Goal: Find contact information: Find contact information

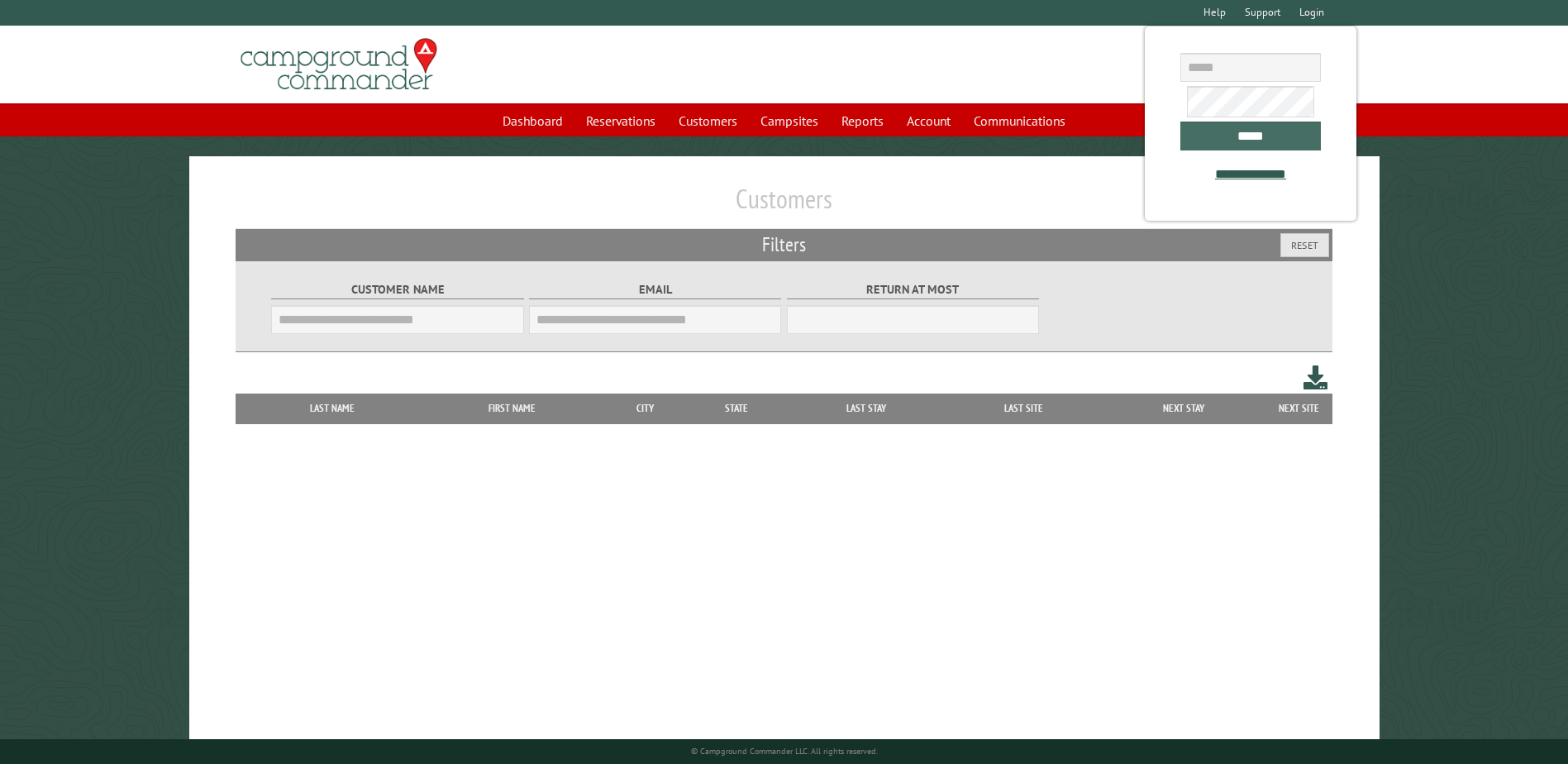
type input "**********"
click at [1205, 141] on input "*****" at bounding box center [1251, 136] width 141 height 29
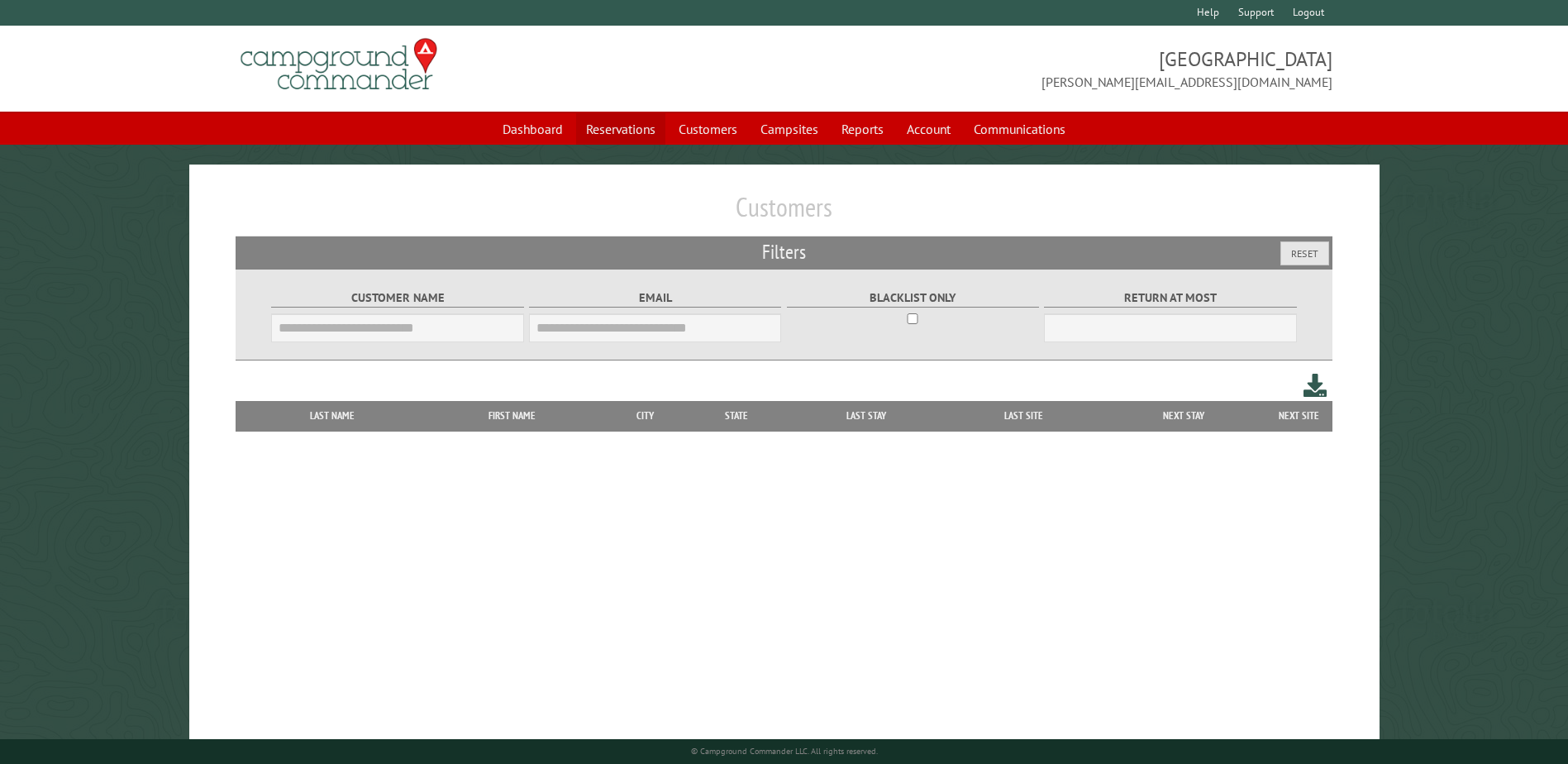
click at [657, 124] on link "Reservations" at bounding box center [621, 129] width 89 height 32
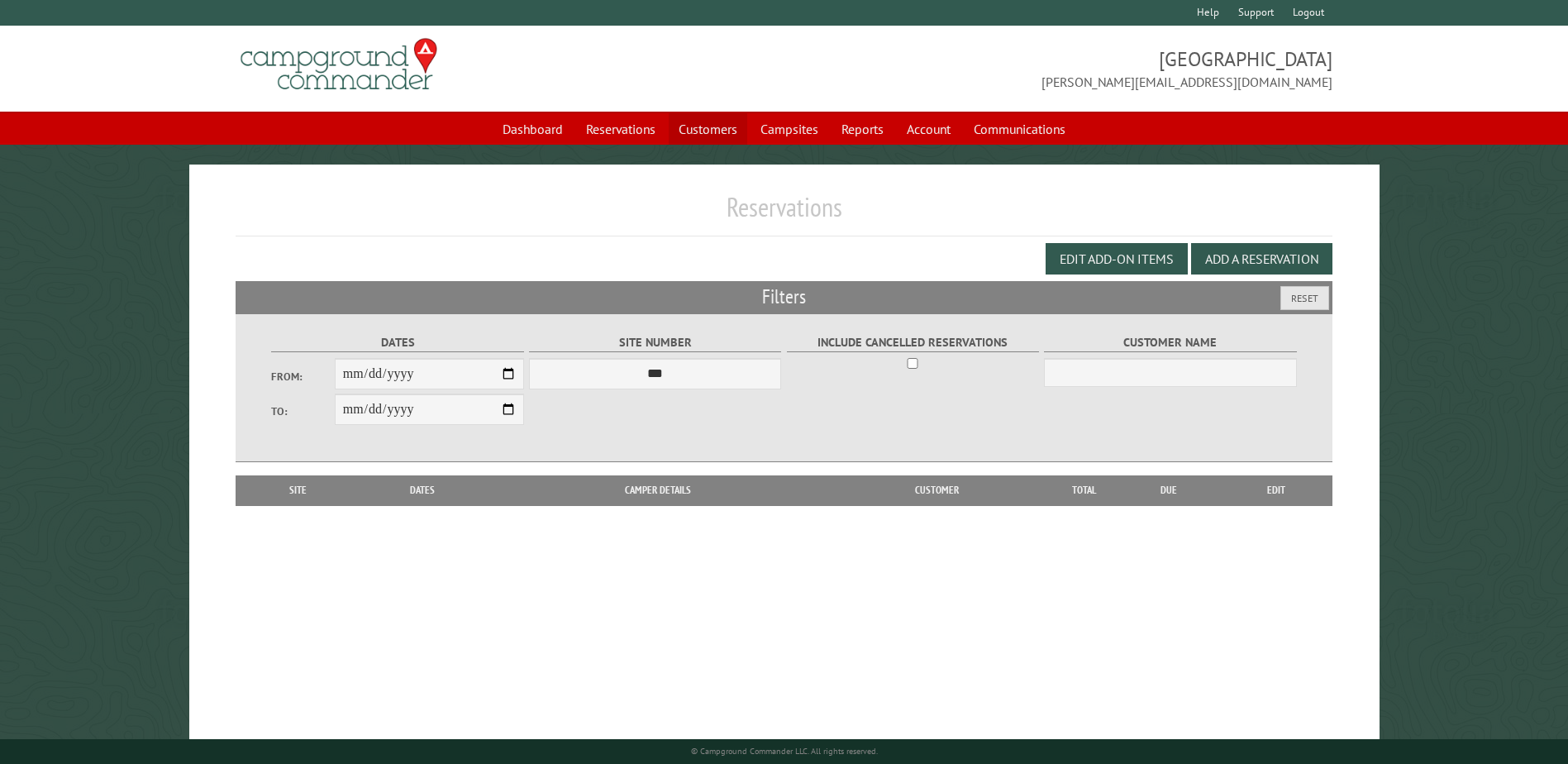
click at [727, 126] on link "Customers" at bounding box center [708, 129] width 78 height 32
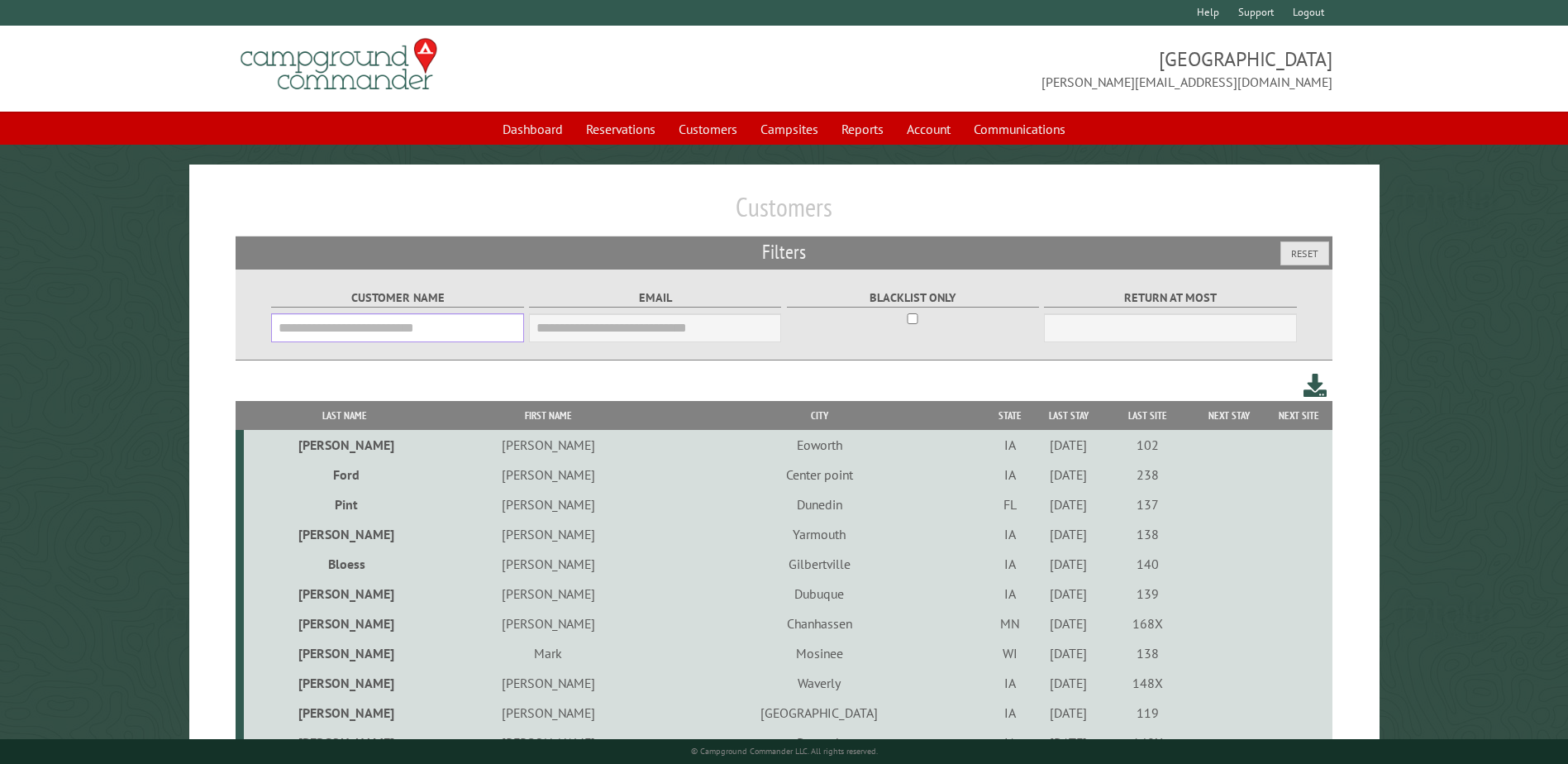
click at [433, 335] on input "Customer Name" at bounding box center [397, 327] width 252 height 29
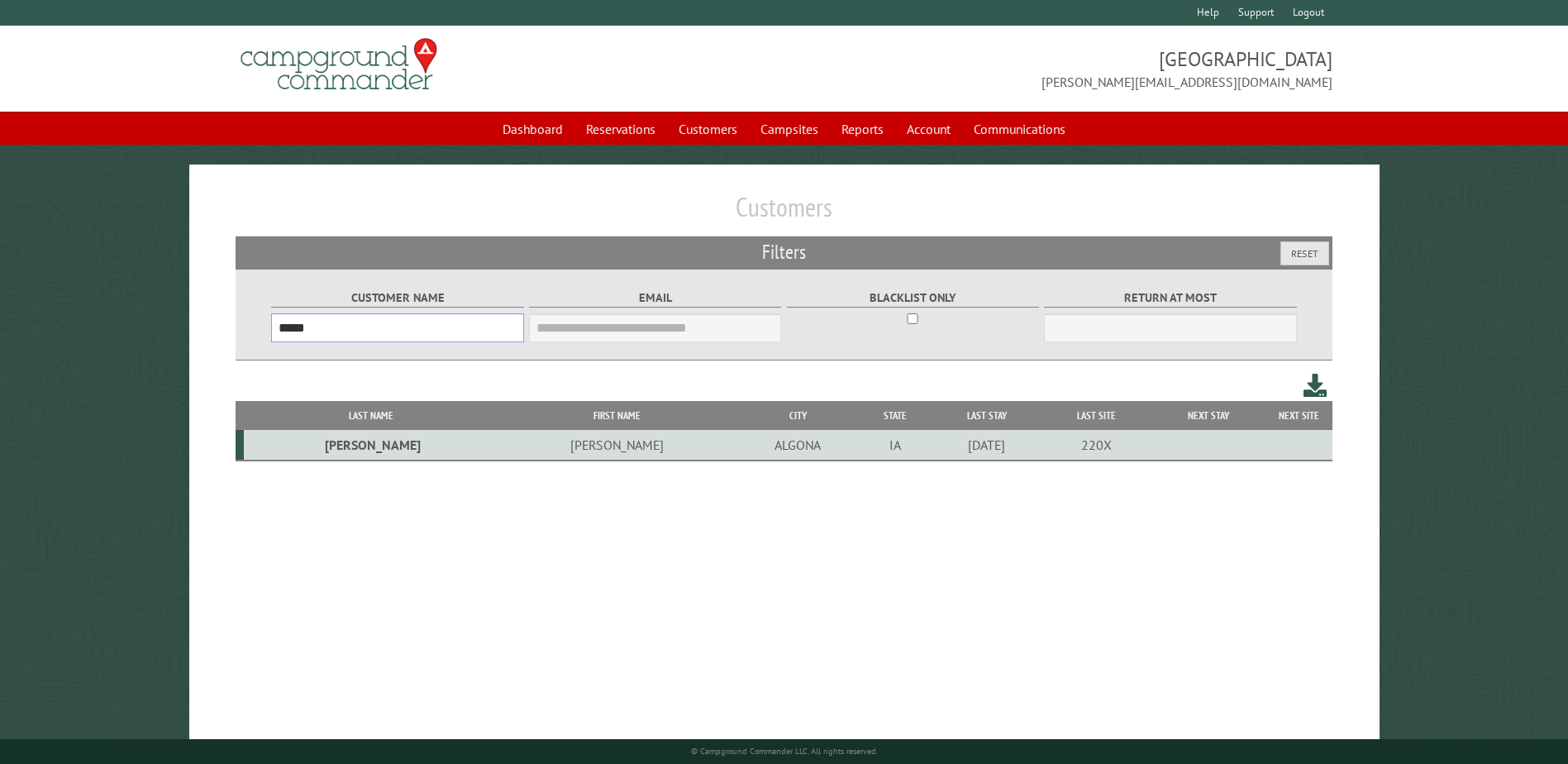
type input "*****"
click at [497, 452] on td "[PERSON_NAME]" at bounding box center [617, 445] width 238 height 31
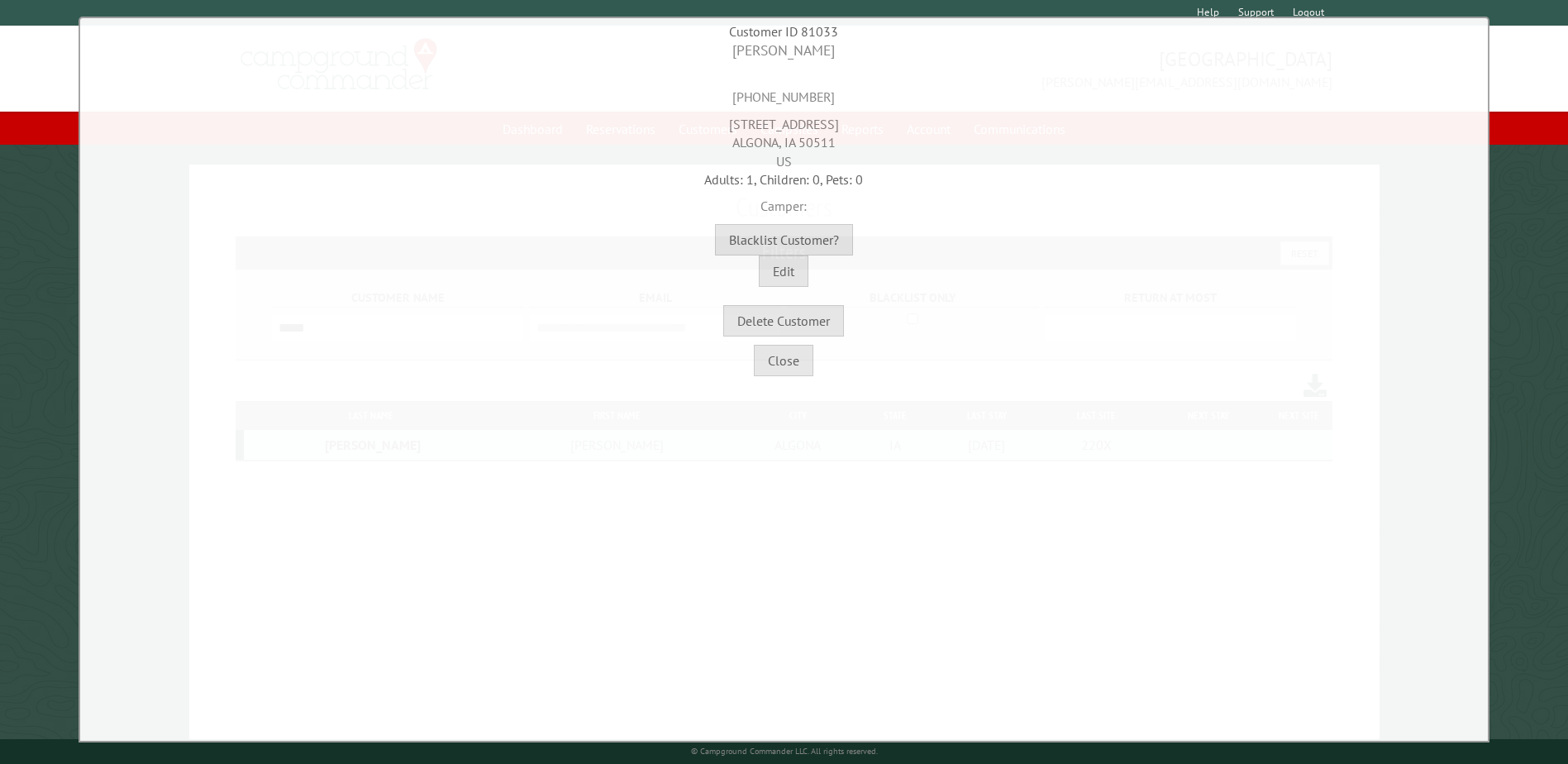
drag, startPoint x: 830, startPoint y: 91, endPoint x: 688, endPoint y: 99, distance: 142.2
click at [688, 99] on div "[PHONE_NUMBER]" at bounding box center [784, 83] width 1400 height 46
copy div "[PHONE_NUMBER]"
drag, startPoint x: 778, startPoint y: 114, endPoint x: 717, endPoint y: 114, distance: 61.0
click at [717, 114] on div "[STREET_ADDRESS][PERSON_NAME]" at bounding box center [784, 138] width 1400 height 63
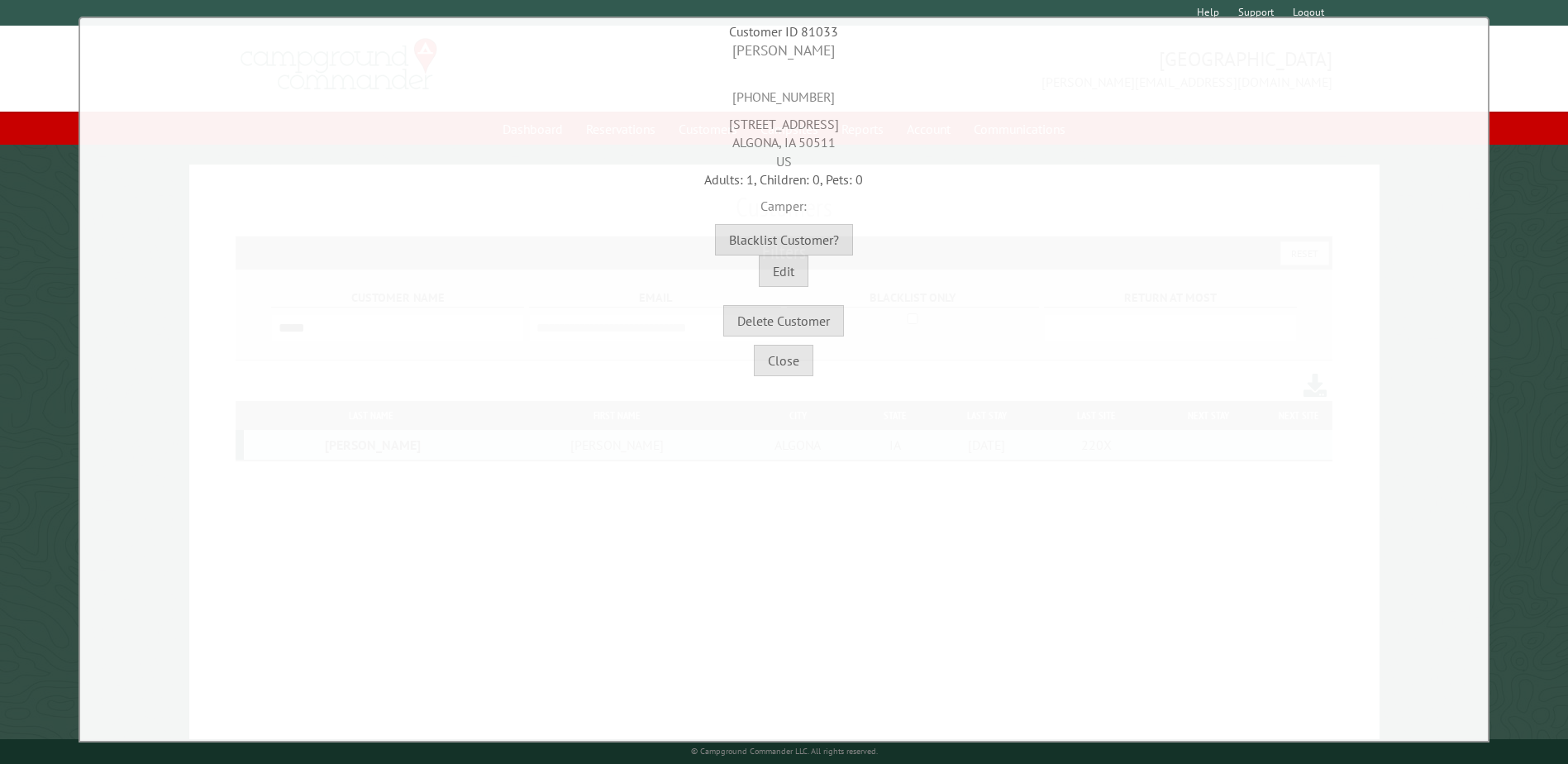
copy div "[STREET_ADDRESS]"
drag, startPoint x: 842, startPoint y: 142, endPoint x: 801, endPoint y: 142, distance: 41.0
click at [801, 142] on div "[STREET_ADDRESS][PERSON_NAME]" at bounding box center [784, 138] width 1400 height 63
copy div "50511"
